Goal: Information Seeking & Learning: Find specific page/section

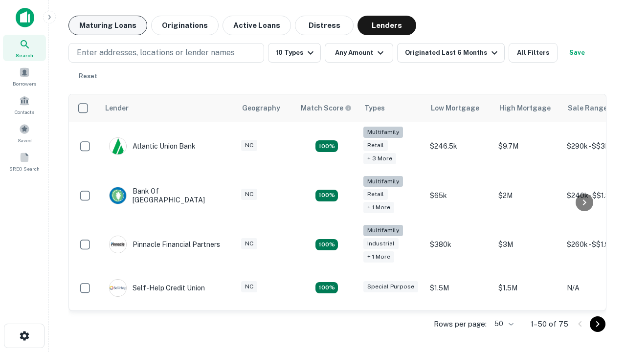
click at [108, 25] on button "Maturing Loans" at bounding box center [107, 26] width 79 height 20
